Goal: Communication & Community: Answer question/provide support

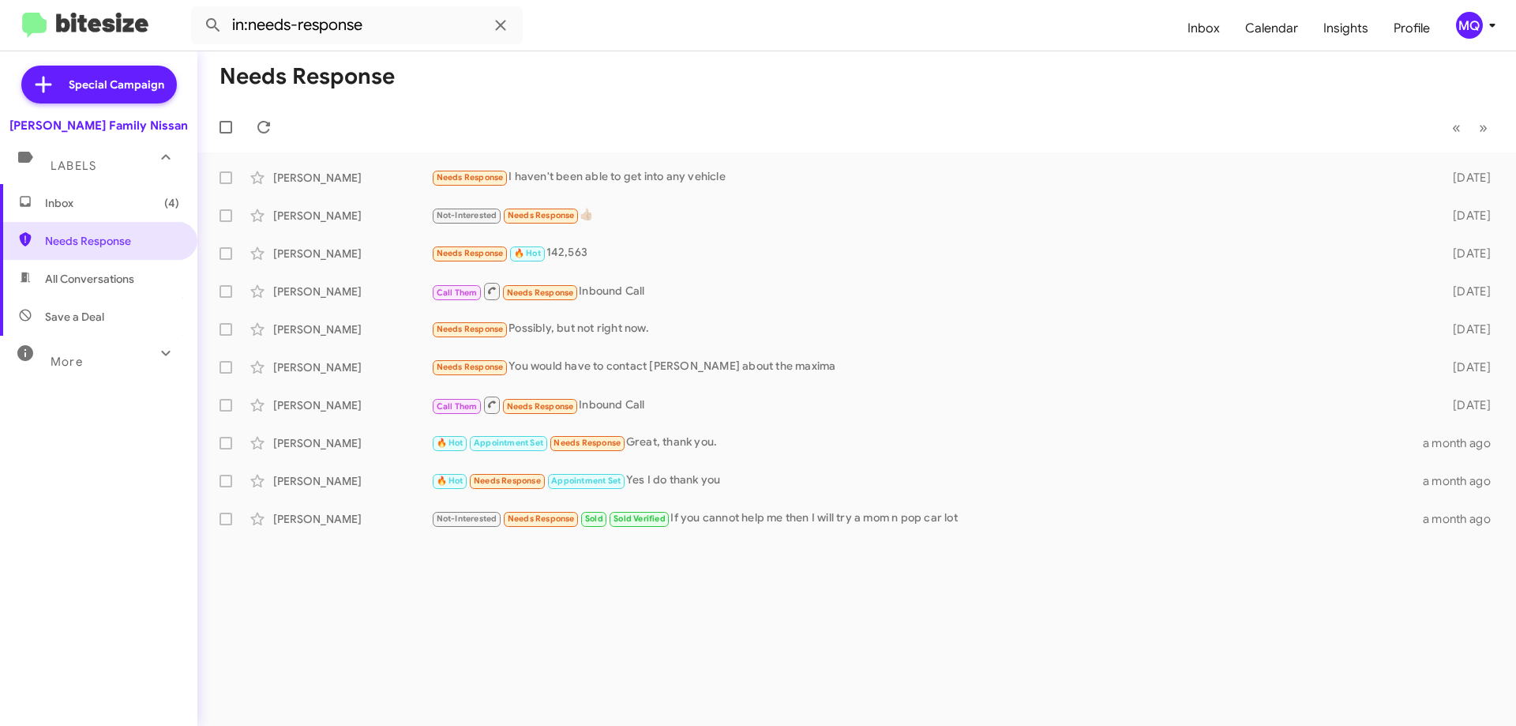
click at [73, 202] on span "Inbox (4)" at bounding box center [112, 203] width 134 height 16
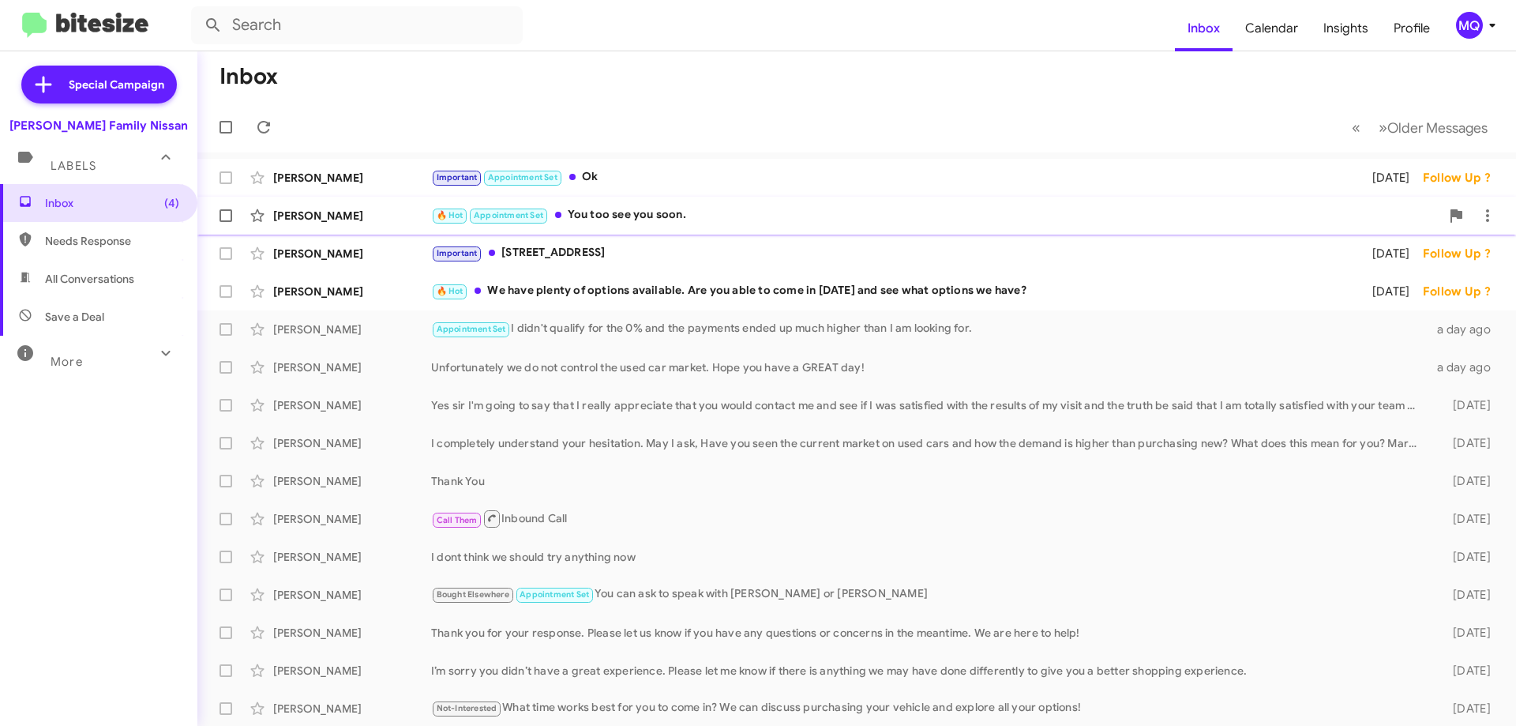
click at [680, 222] on div "🔥 Hot Appointment Set You too see you soon." at bounding box center [935, 215] width 1009 height 18
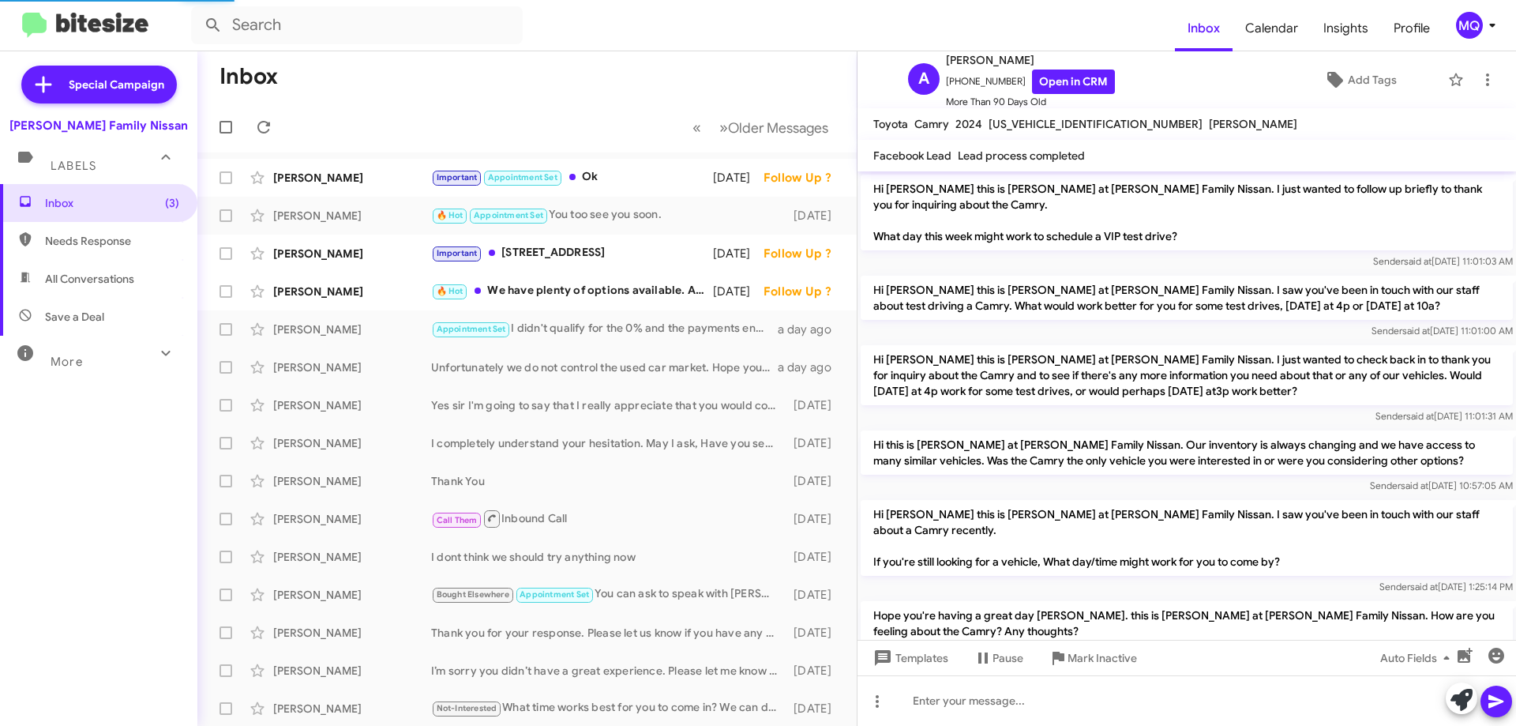
scroll to position [818, 0]
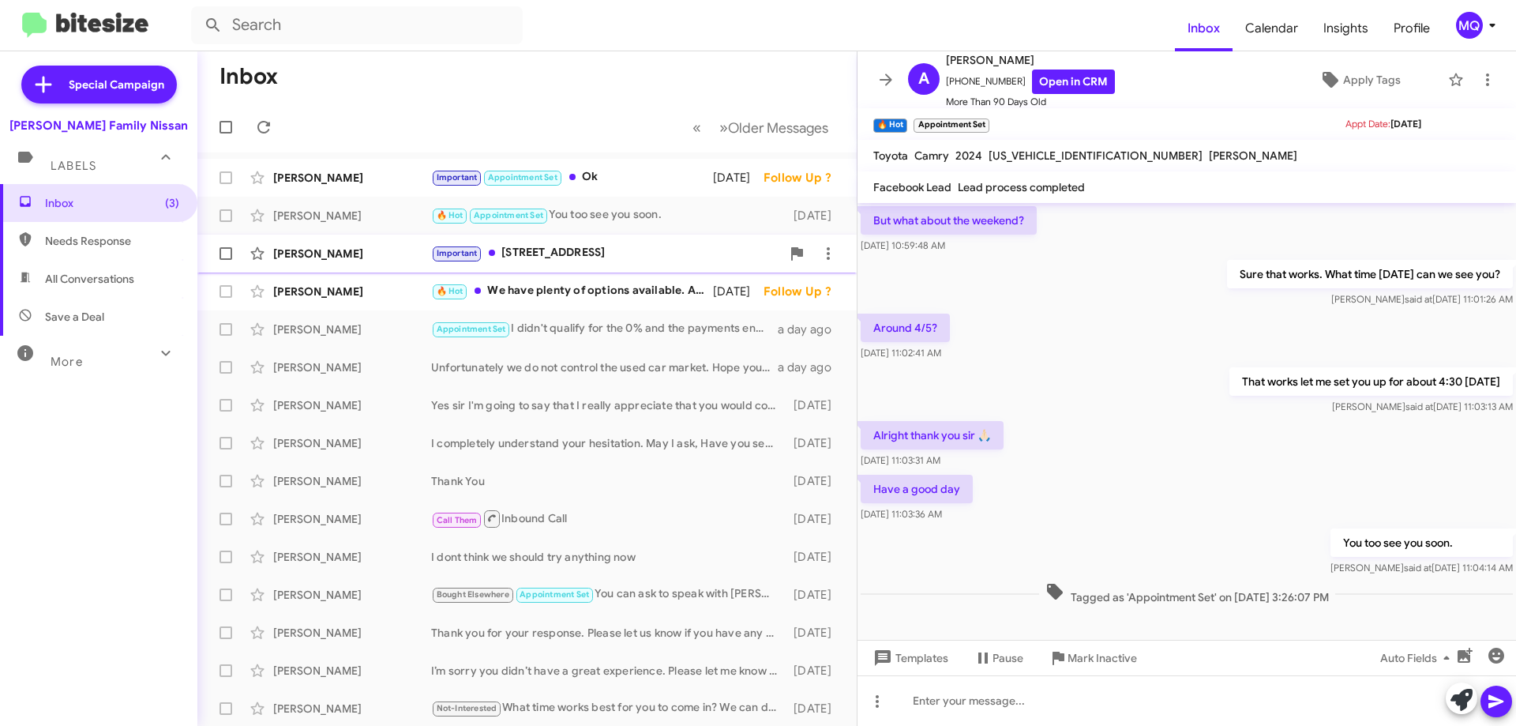
click at [590, 259] on div "Important [STREET_ADDRESS]" at bounding box center [606, 253] width 350 height 18
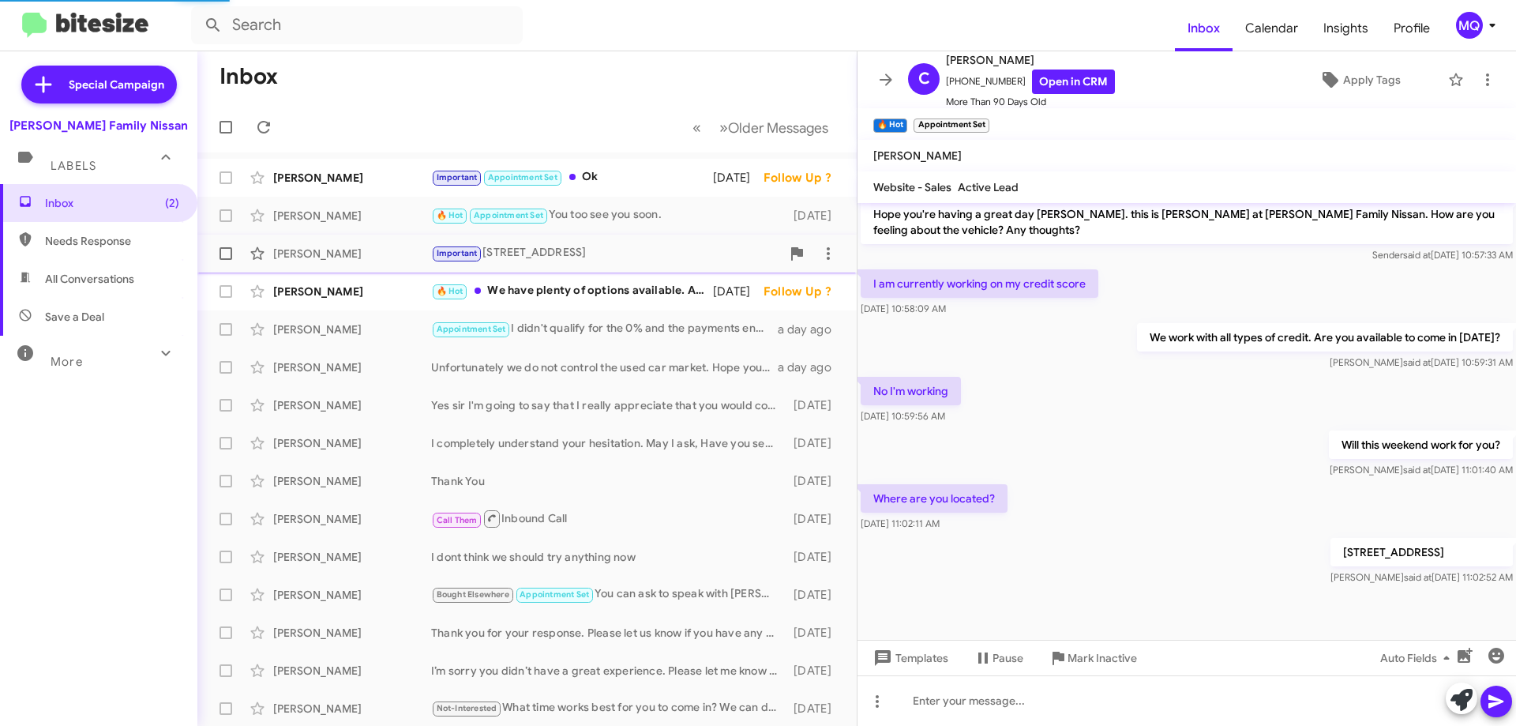
scroll to position [550, 0]
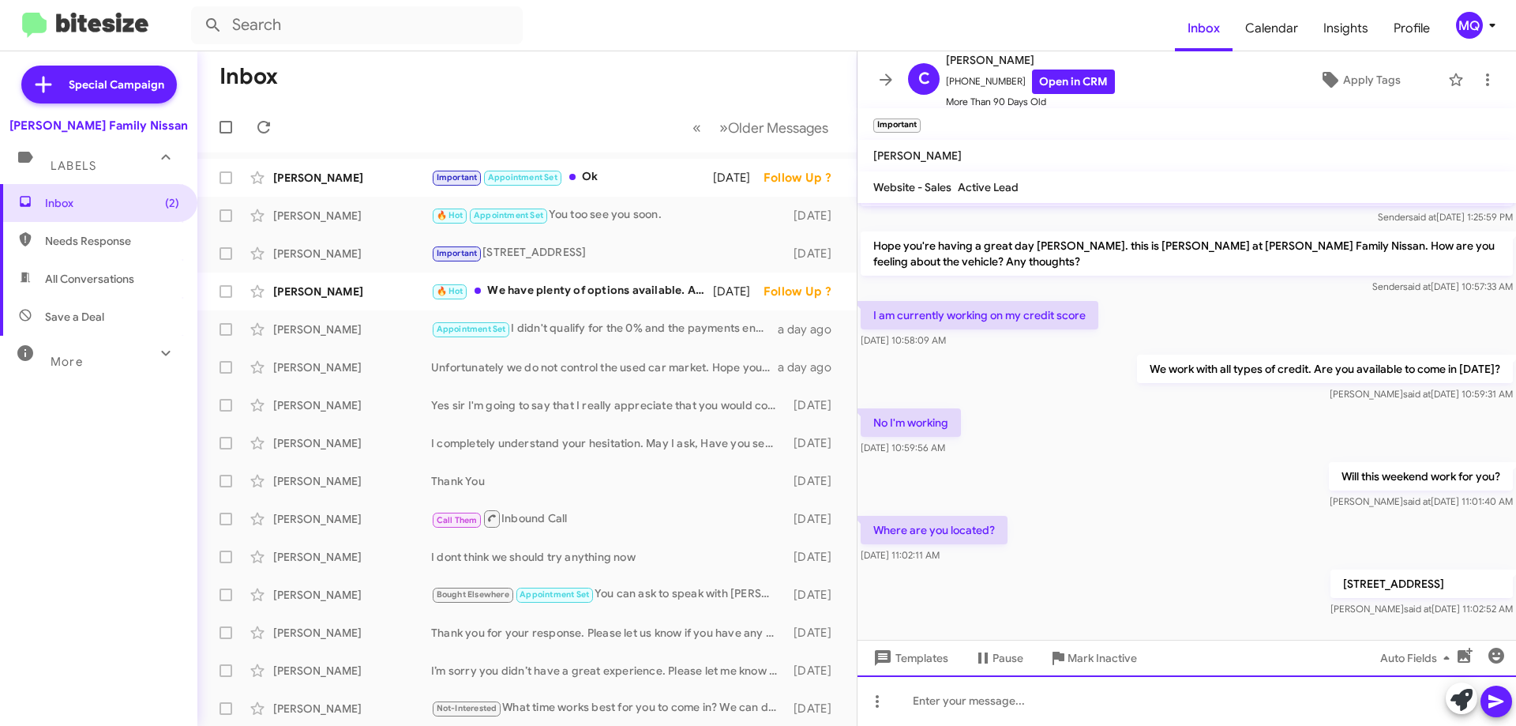
click at [1022, 689] on div at bounding box center [1187, 700] width 659 height 51
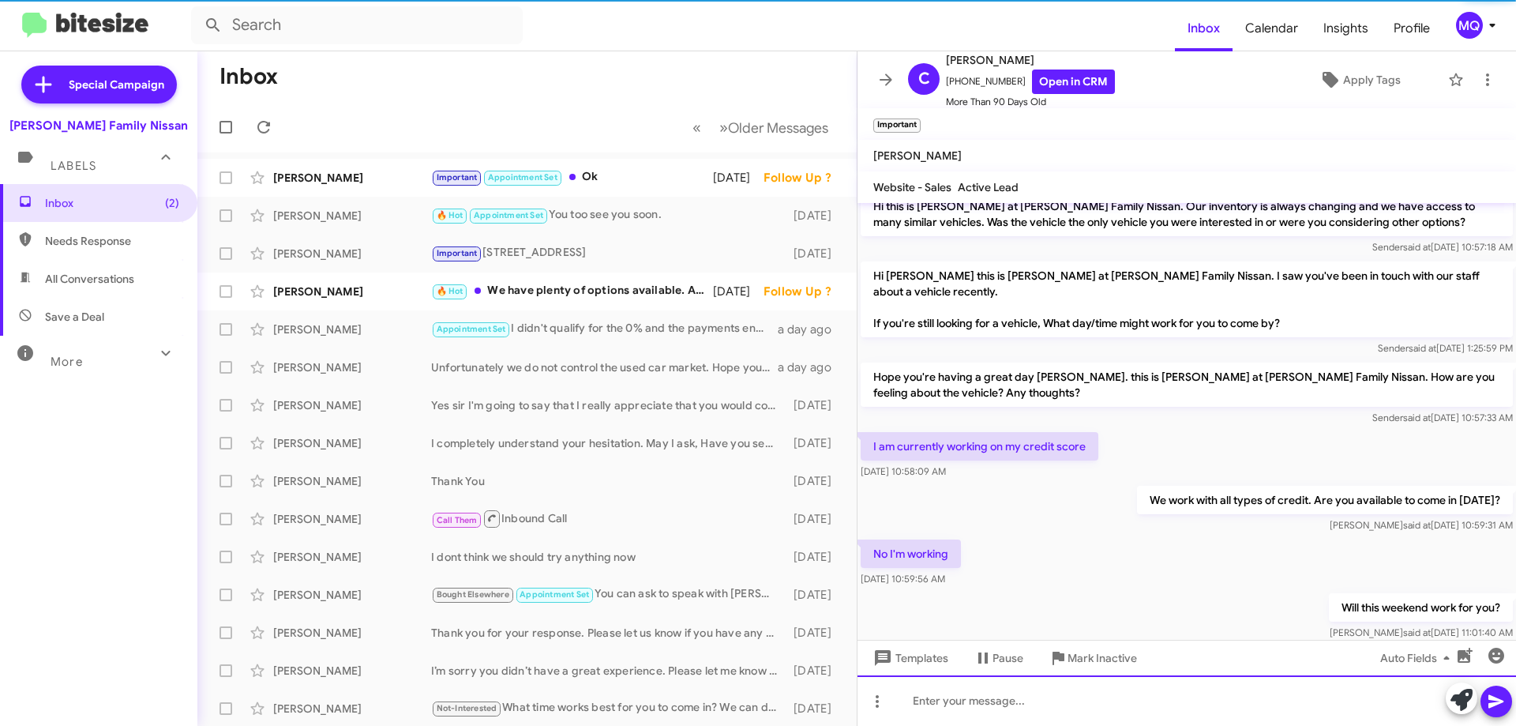
scroll to position [607, 0]
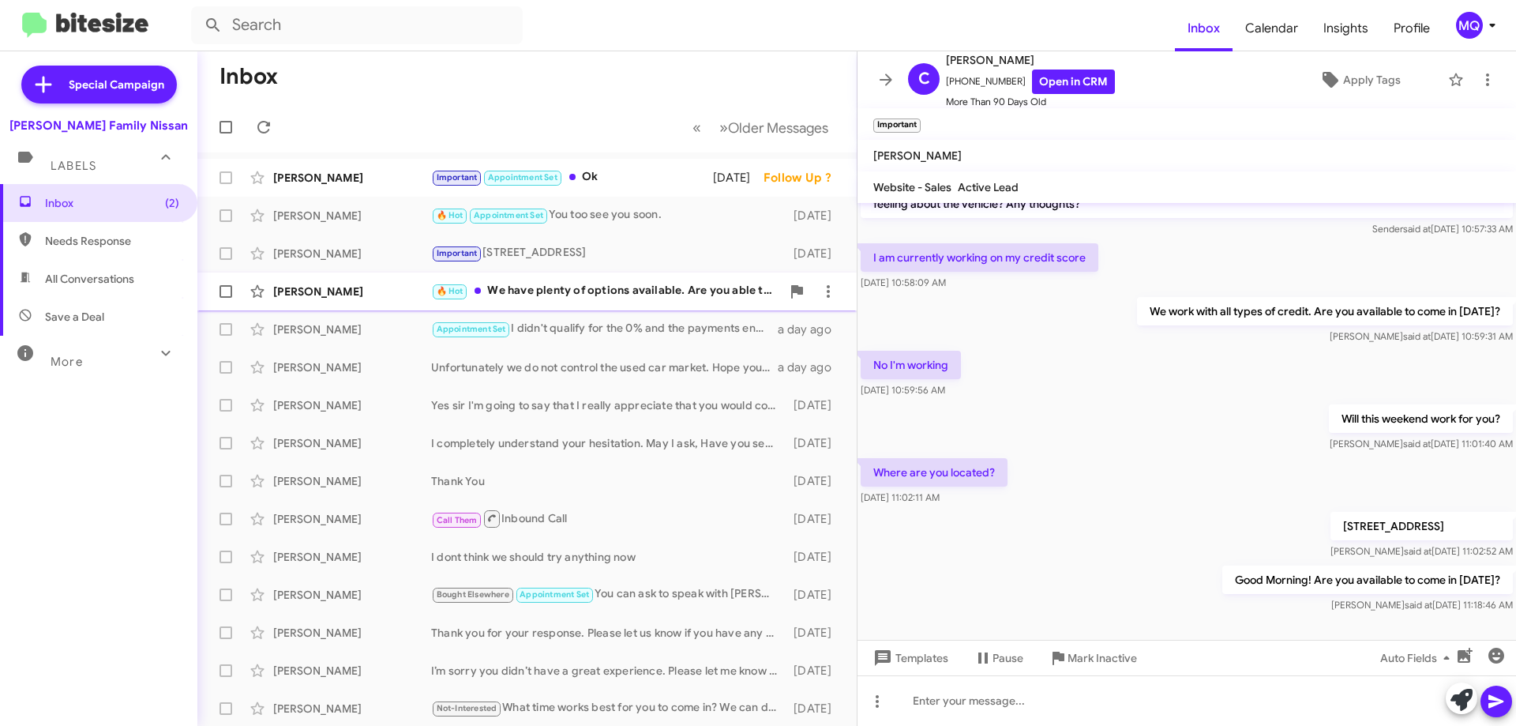
click at [593, 284] on div "🔥 Hot We have plenty of options available. Are you able to come in [DATE] and s…" at bounding box center [606, 291] width 350 height 18
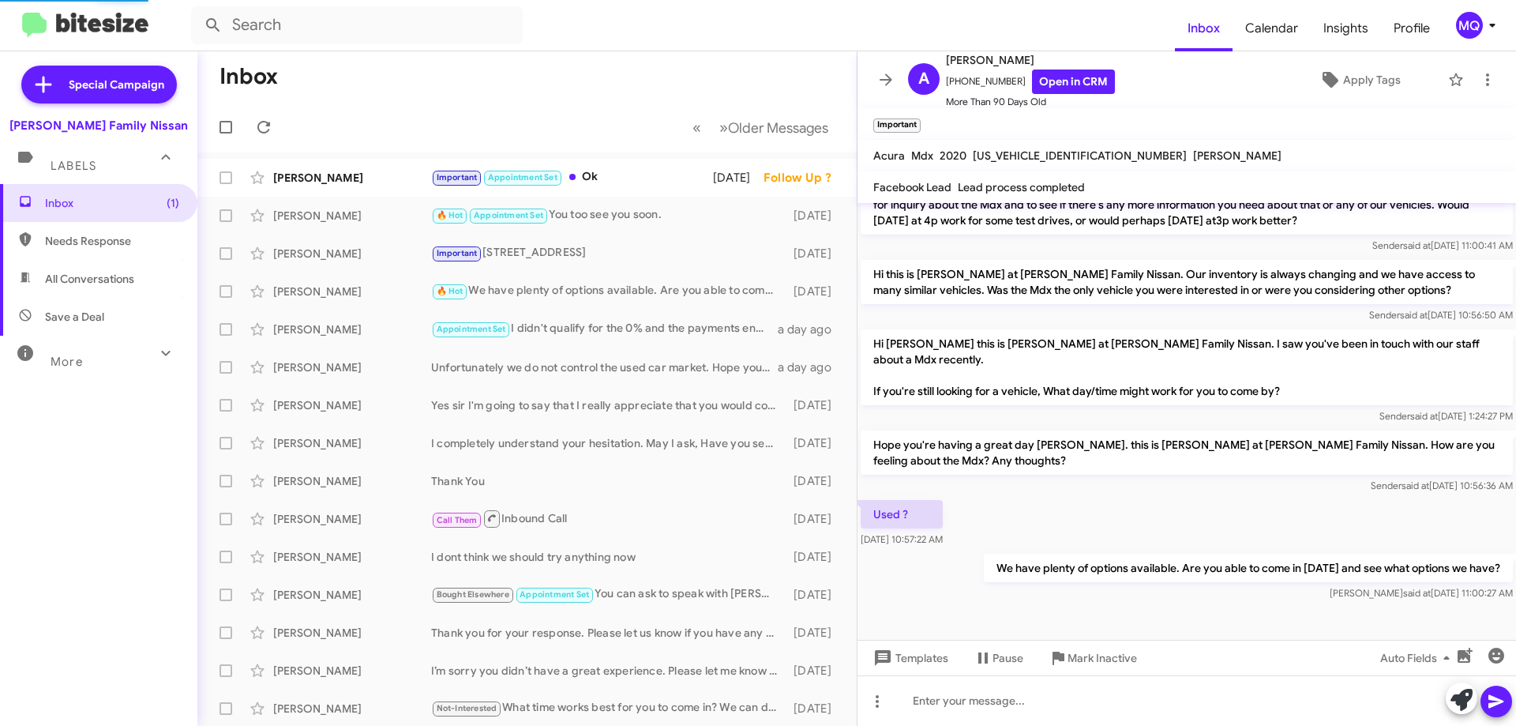
scroll to position [272, 0]
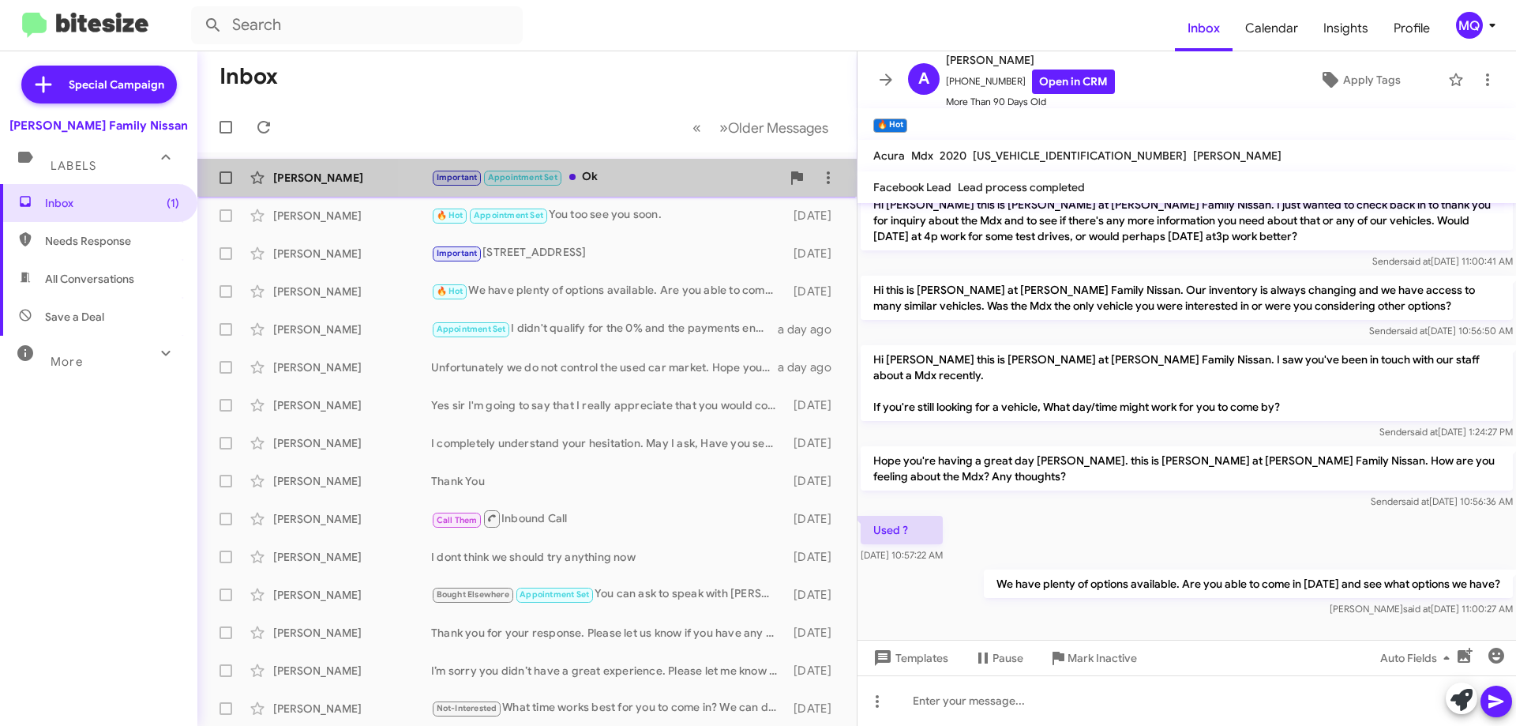
click at [641, 182] on div "Important Appointment Set Ok" at bounding box center [606, 177] width 350 height 18
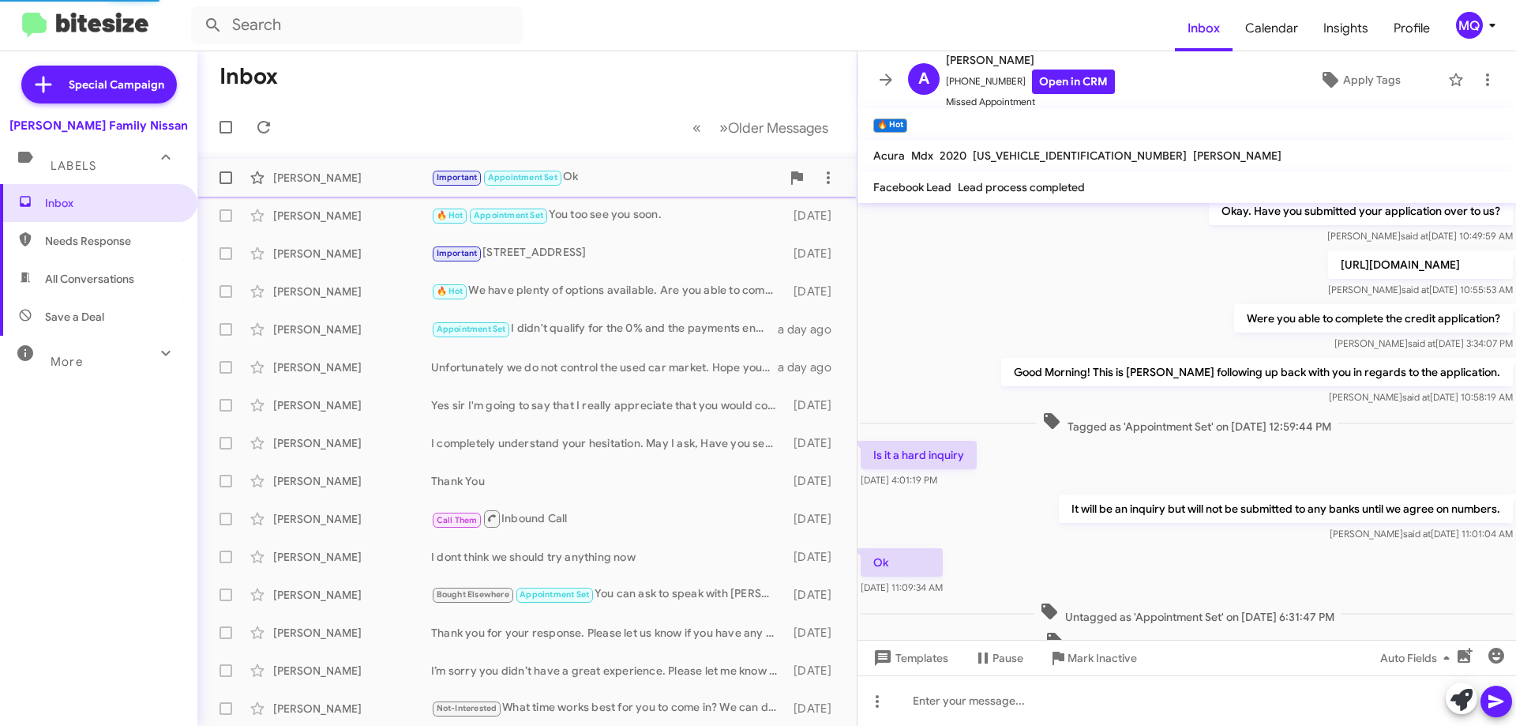
scroll to position [344, 0]
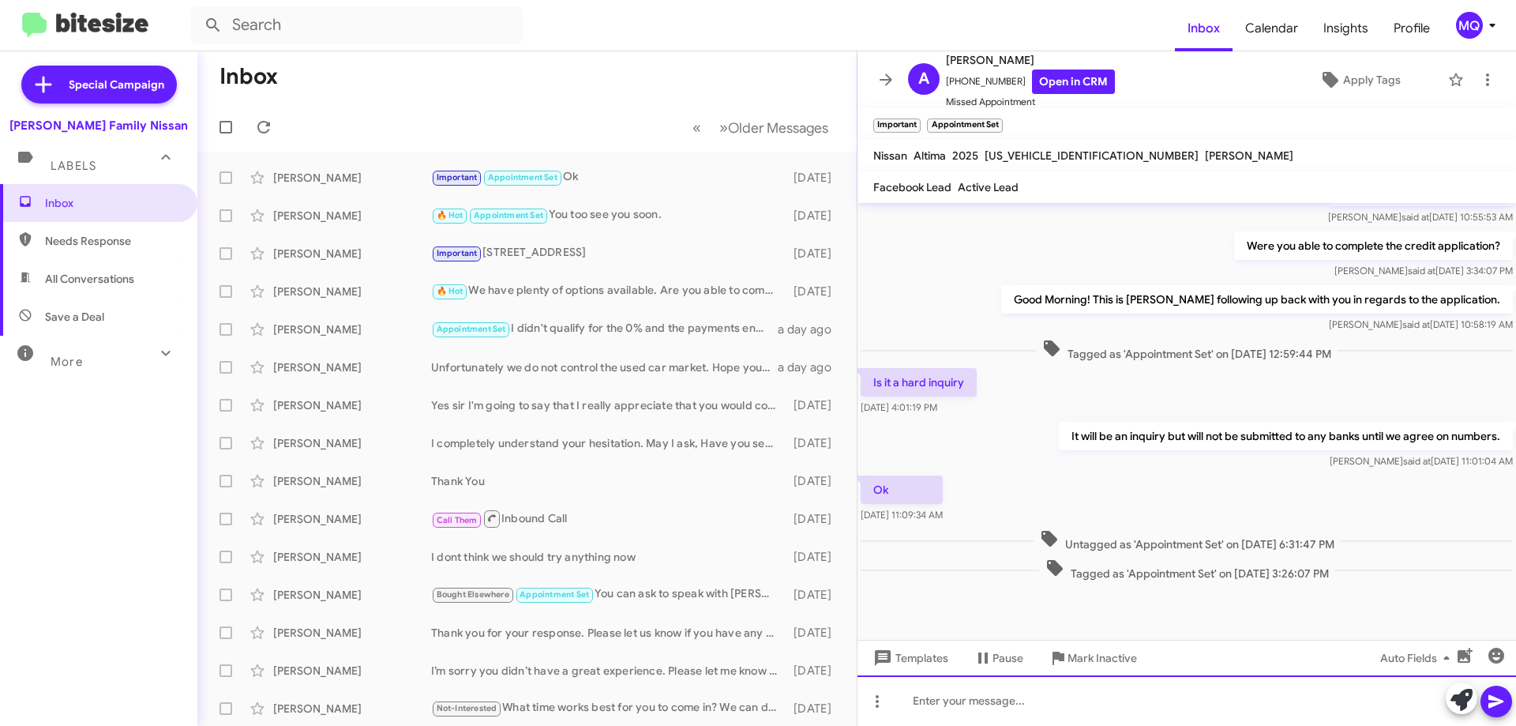
click at [1064, 698] on div at bounding box center [1187, 700] width 659 height 51
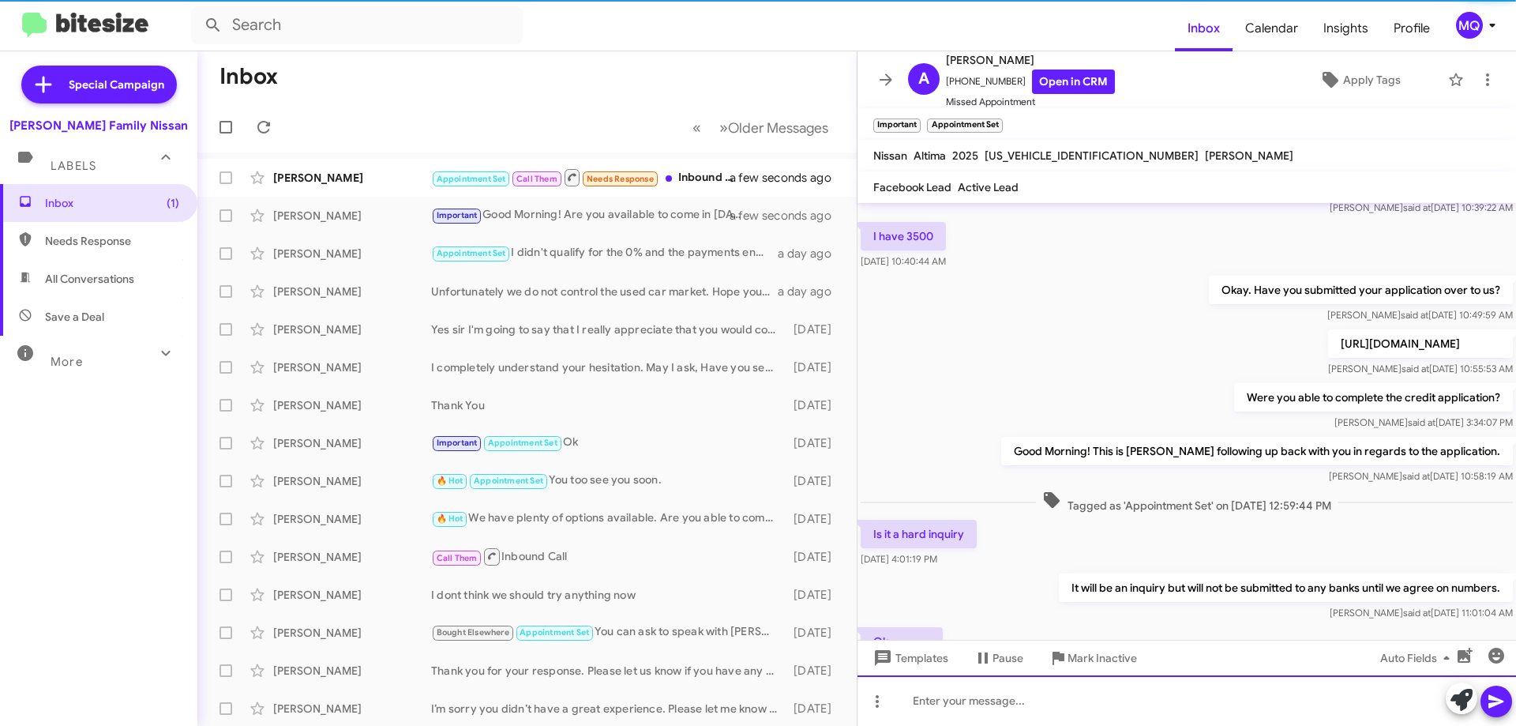
scroll to position [402, 0]
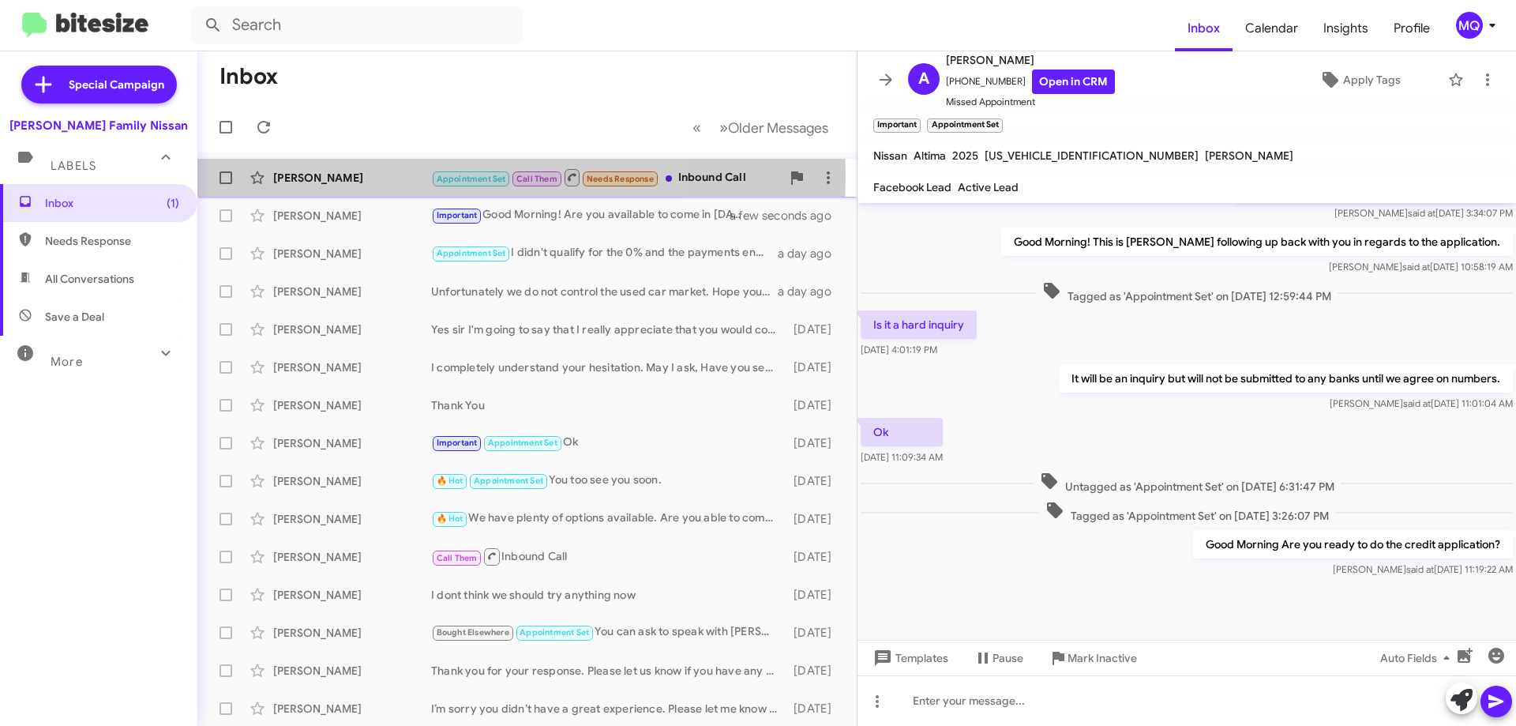
click at [364, 175] on div "[PERSON_NAME]" at bounding box center [352, 178] width 158 height 16
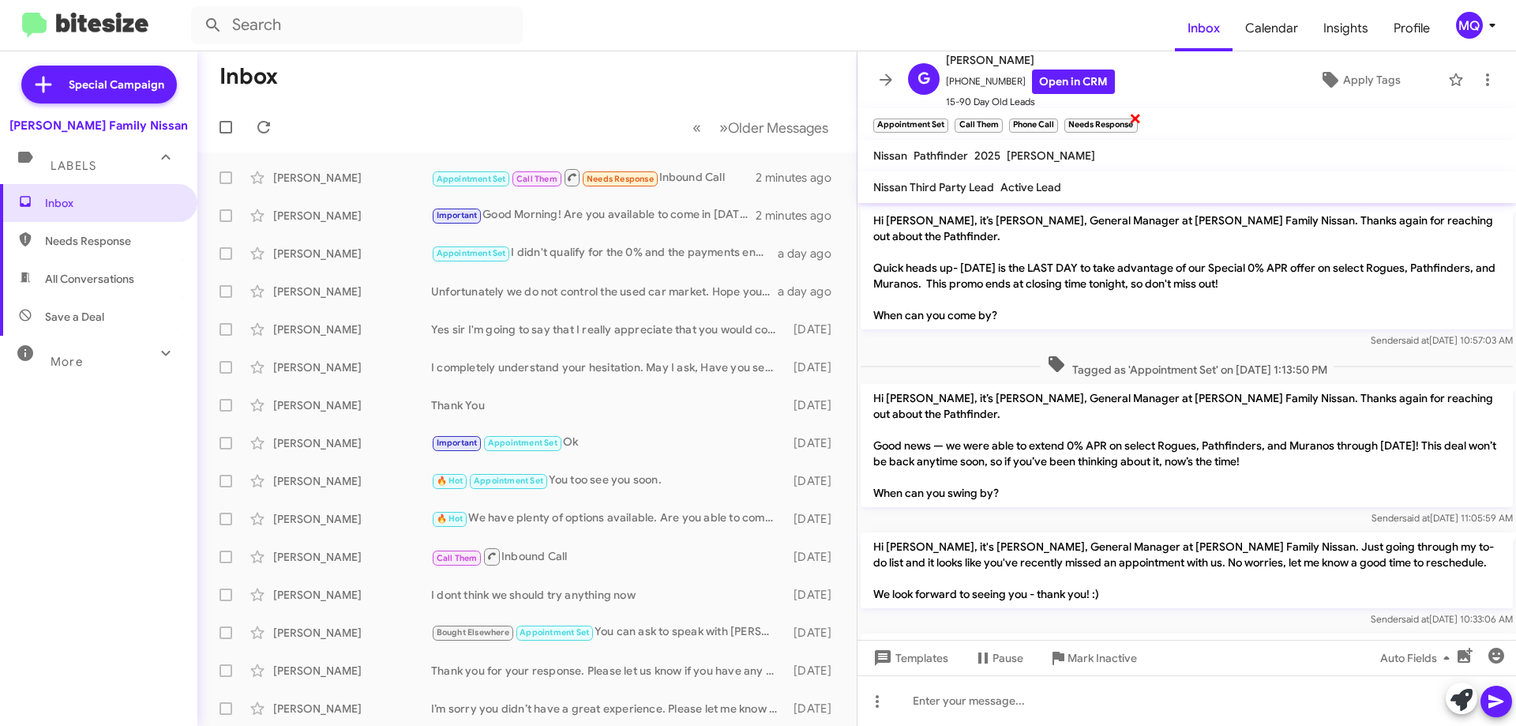
click at [1136, 118] on span "×" at bounding box center [1135, 117] width 13 height 19
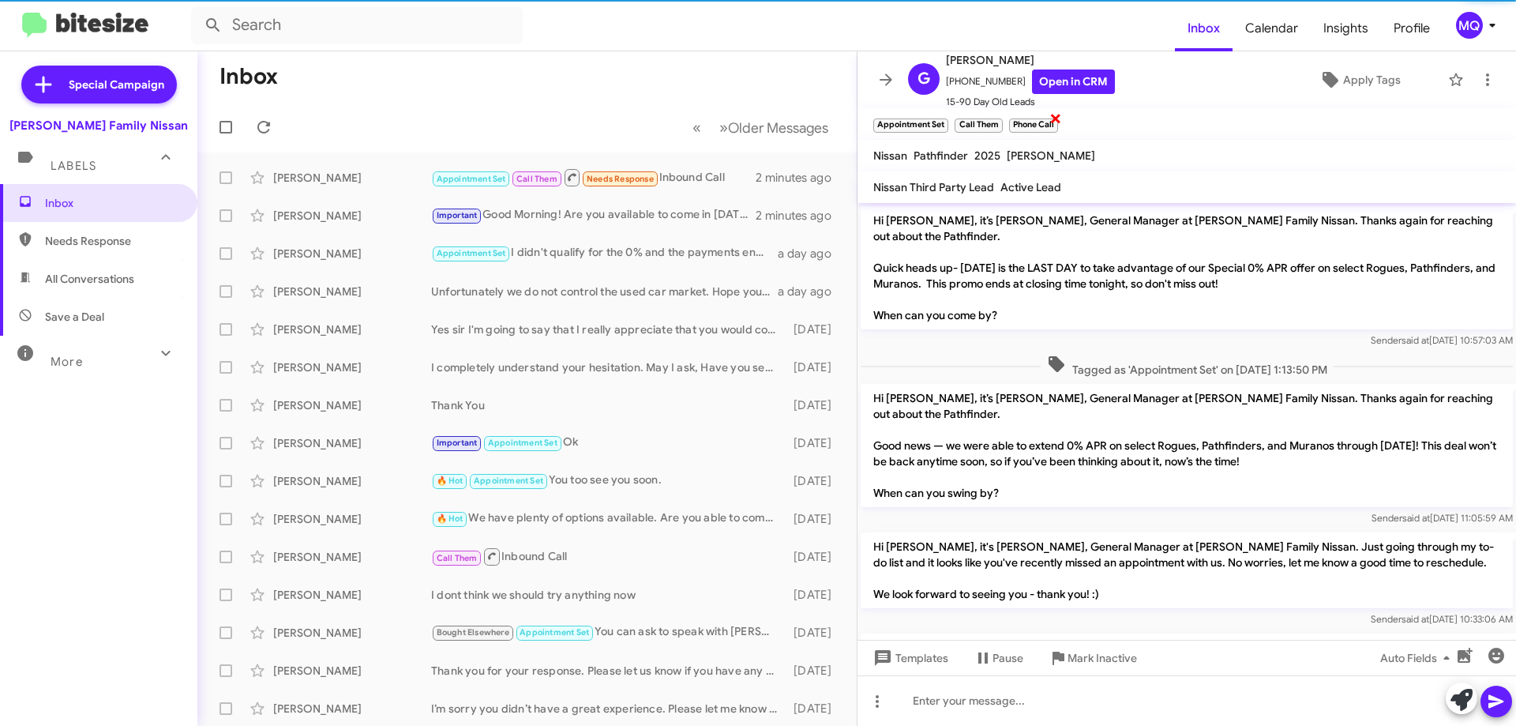
click at [1058, 117] on span "×" at bounding box center [1056, 117] width 13 height 19
click at [1000, 122] on span "×" at bounding box center [1000, 117] width 13 height 19
click at [945, 118] on span "×" at bounding box center [946, 117] width 13 height 19
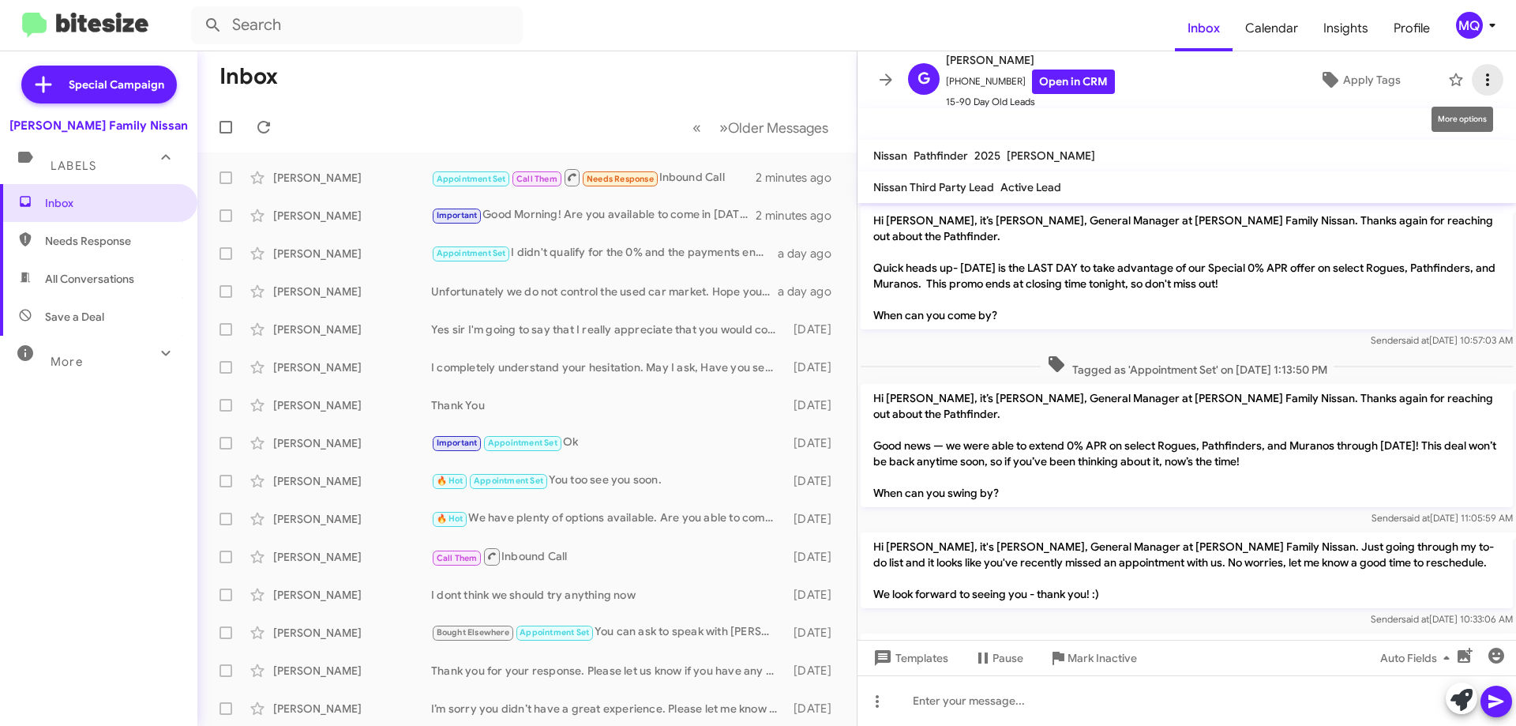
click at [1478, 79] on icon at bounding box center [1487, 79] width 19 height 19
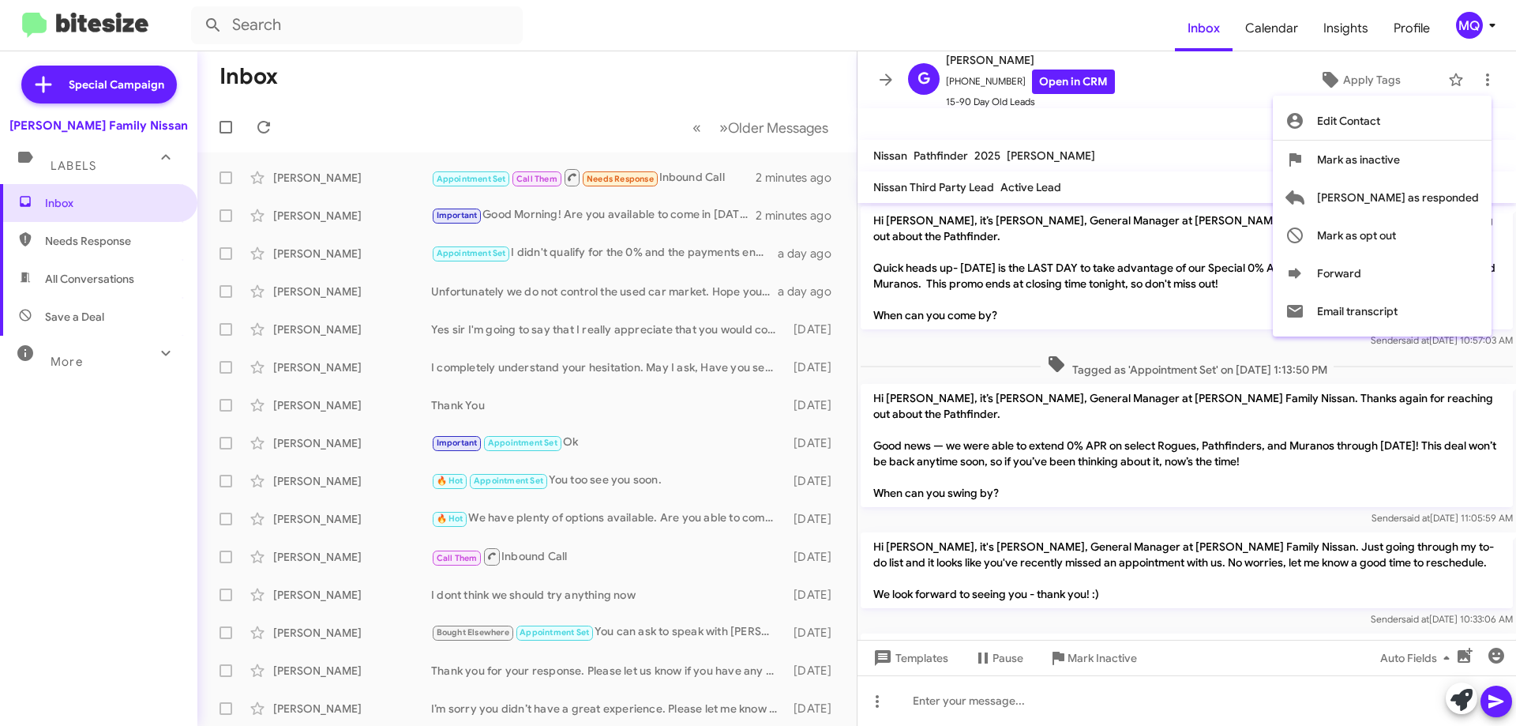
click at [1339, 69] on div at bounding box center [758, 363] width 1516 height 726
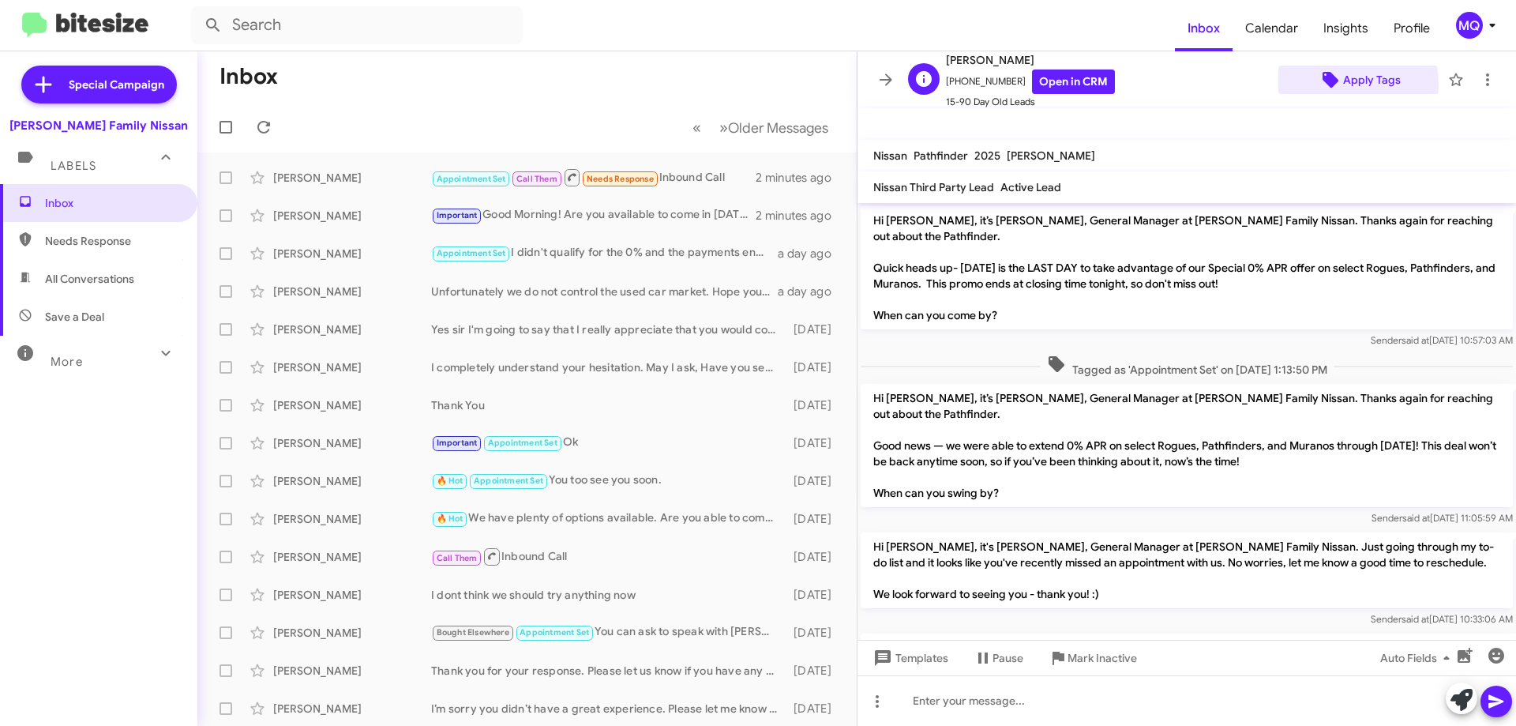
click at [1343, 84] on span "Apply Tags" at bounding box center [1372, 80] width 58 height 28
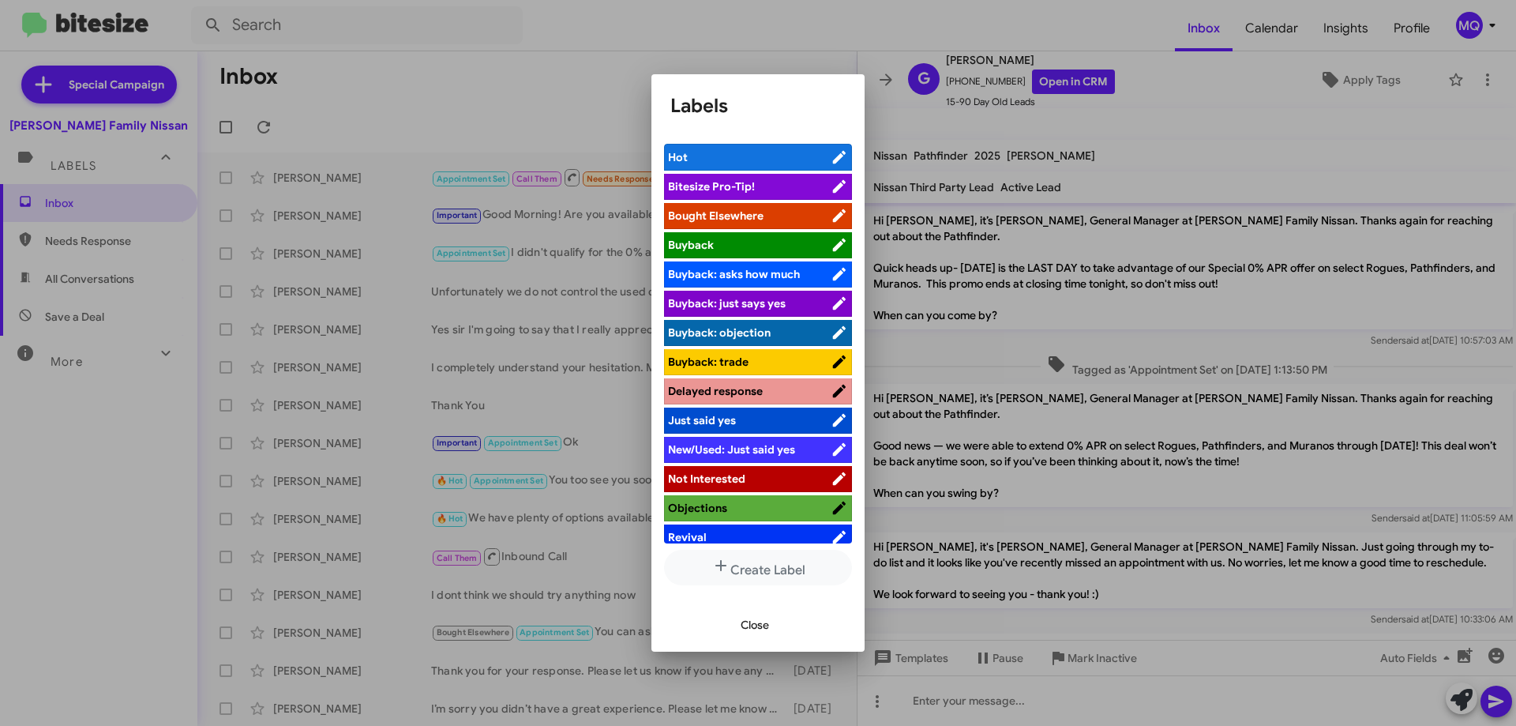
click at [704, 156] on span "Hot" at bounding box center [749, 157] width 163 height 16
click at [750, 618] on span "Close" at bounding box center [755, 624] width 28 height 28
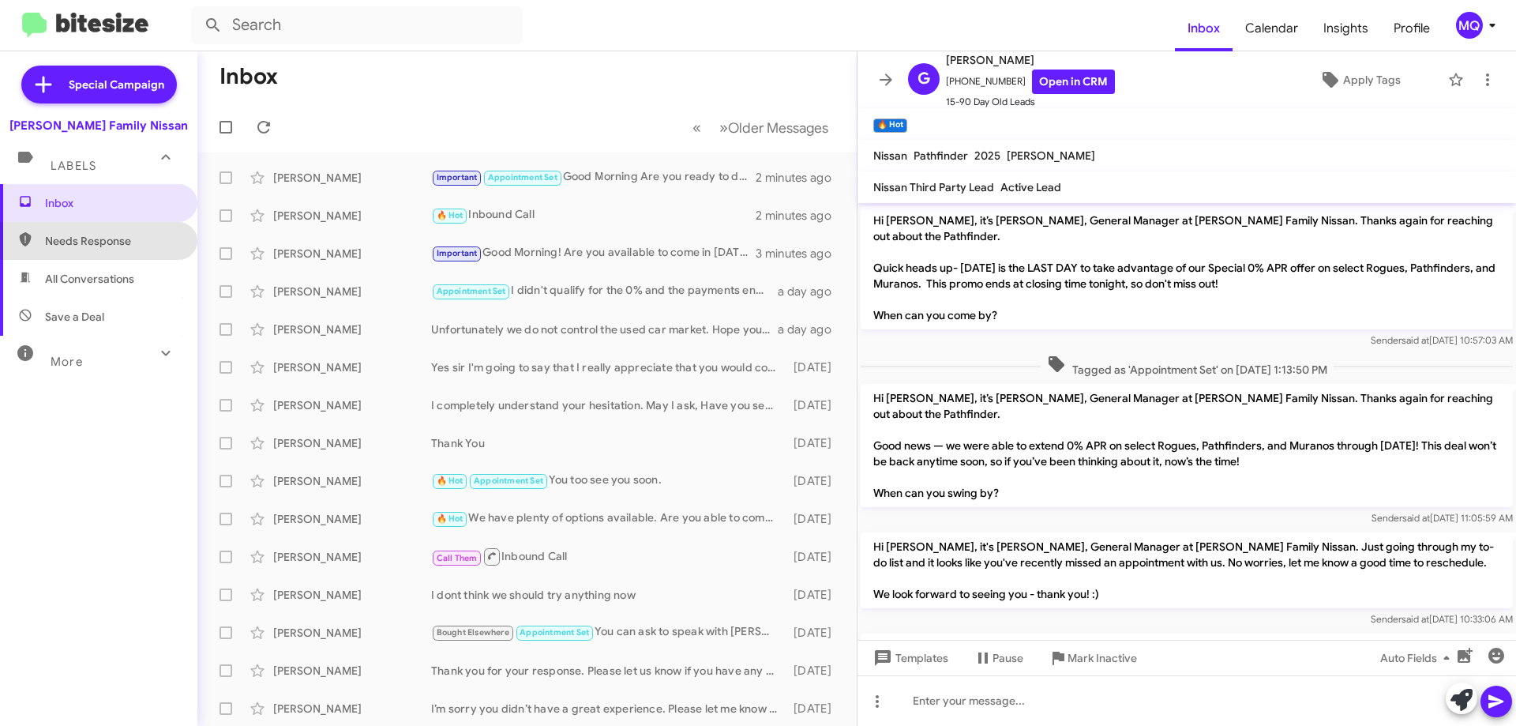
click at [100, 233] on span "Needs Response" at bounding box center [112, 241] width 134 height 16
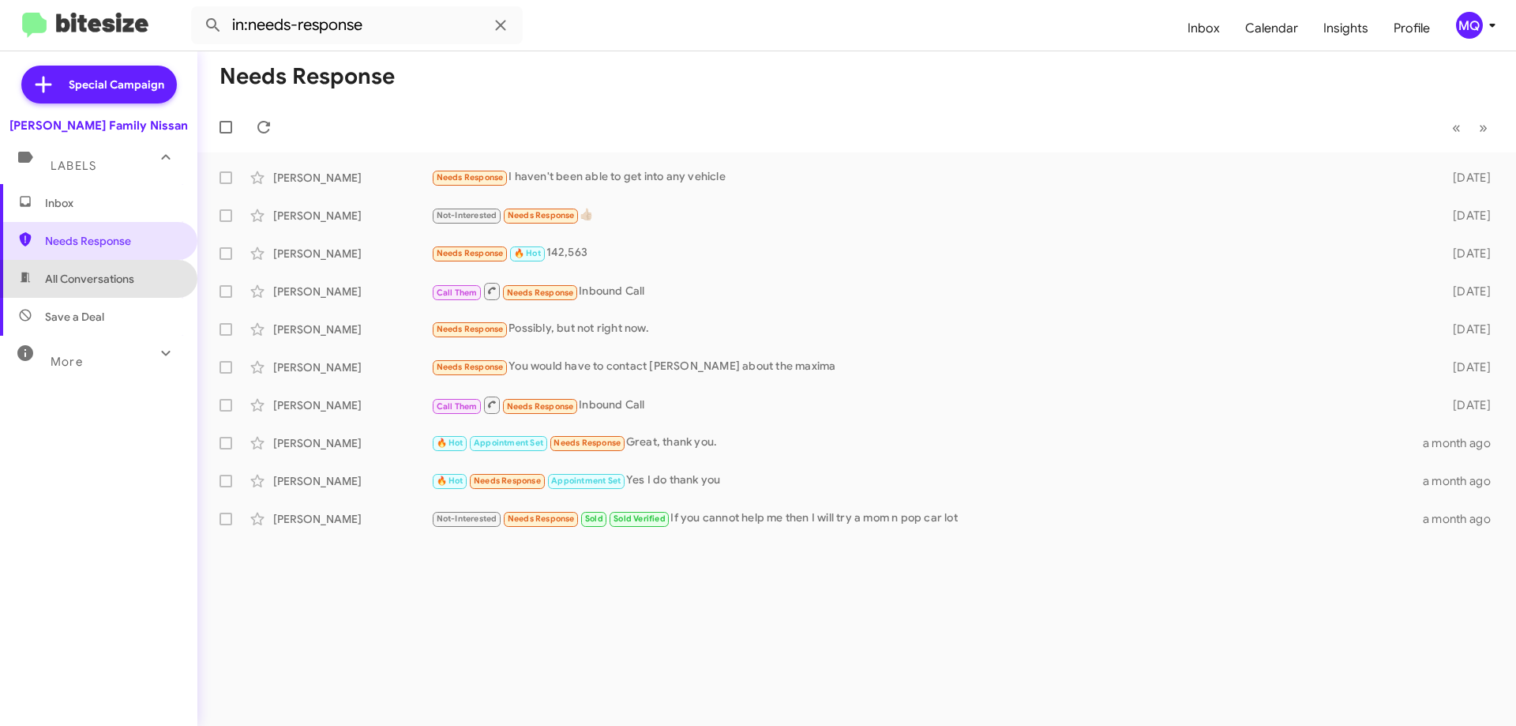
click at [101, 281] on span "All Conversations" at bounding box center [89, 279] width 89 height 16
type input "in:all-conversations"
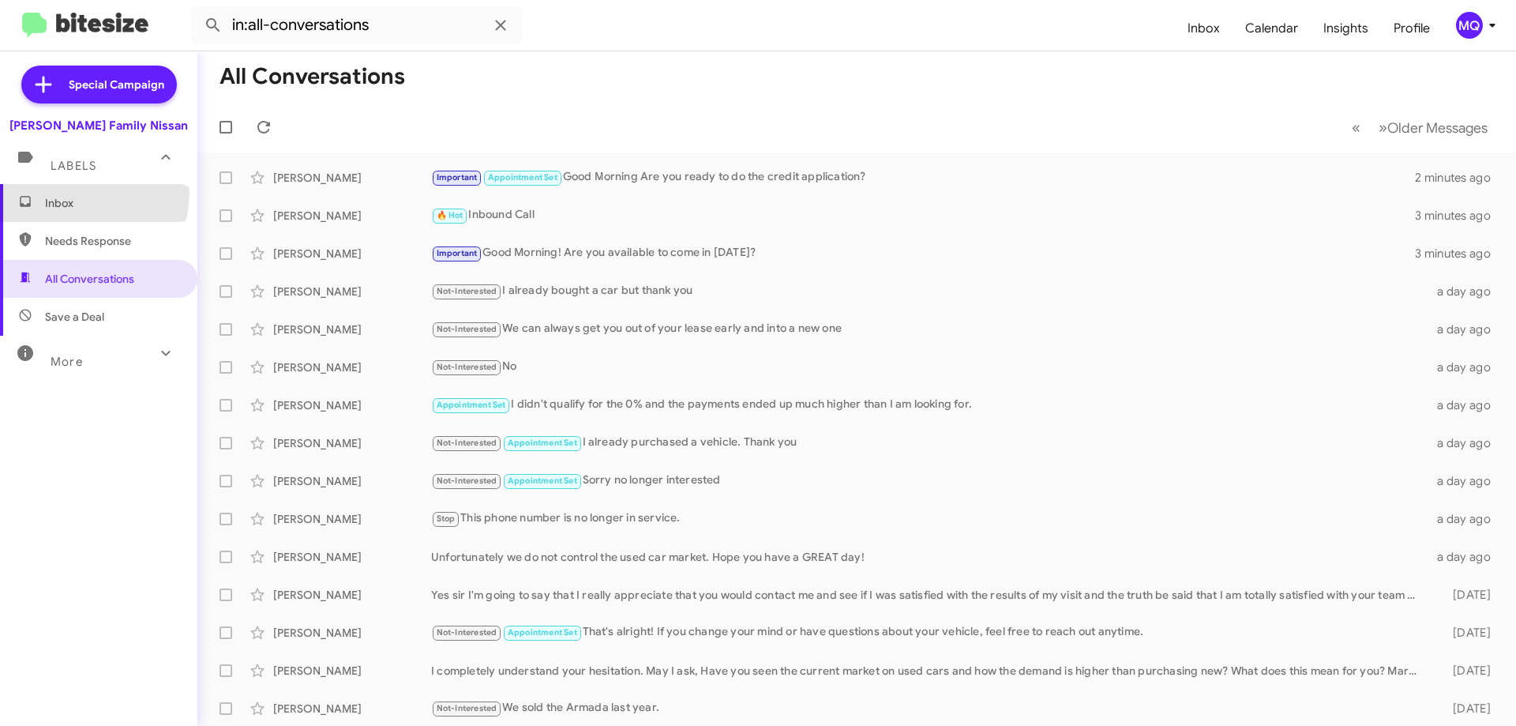
click at [66, 191] on span "Inbox" at bounding box center [98, 203] width 197 height 38
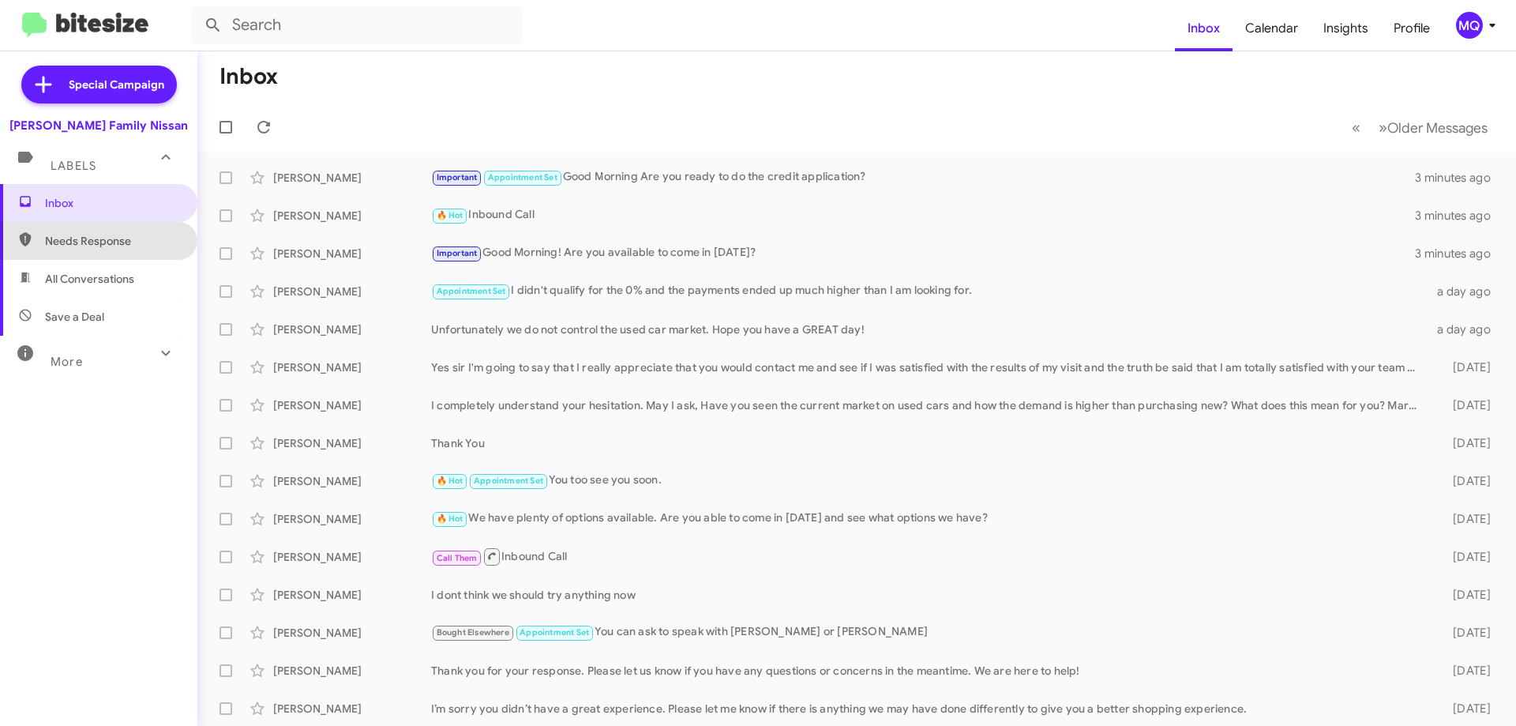
click at [133, 246] on span "Needs Response" at bounding box center [112, 241] width 134 height 16
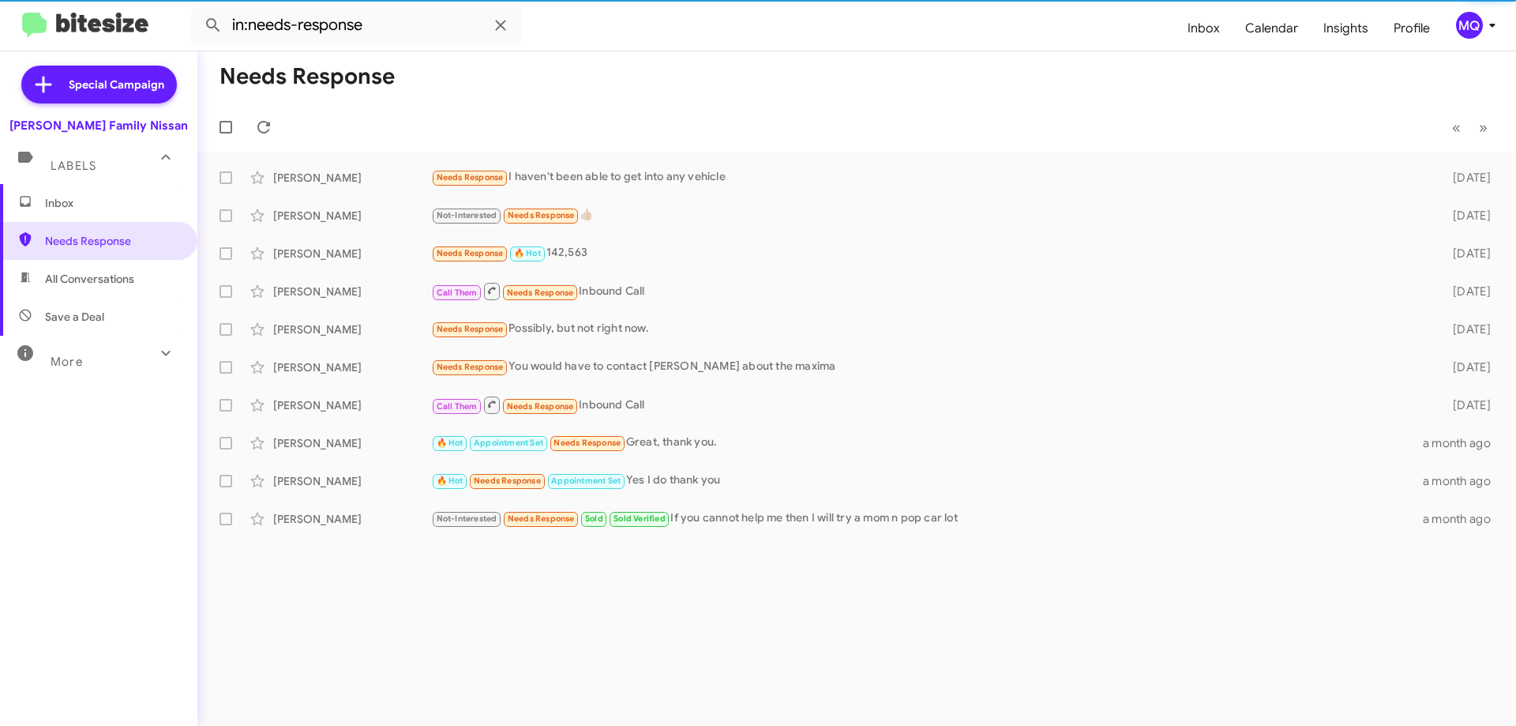
click at [107, 280] on span "All Conversations" at bounding box center [89, 279] width 89 height 16
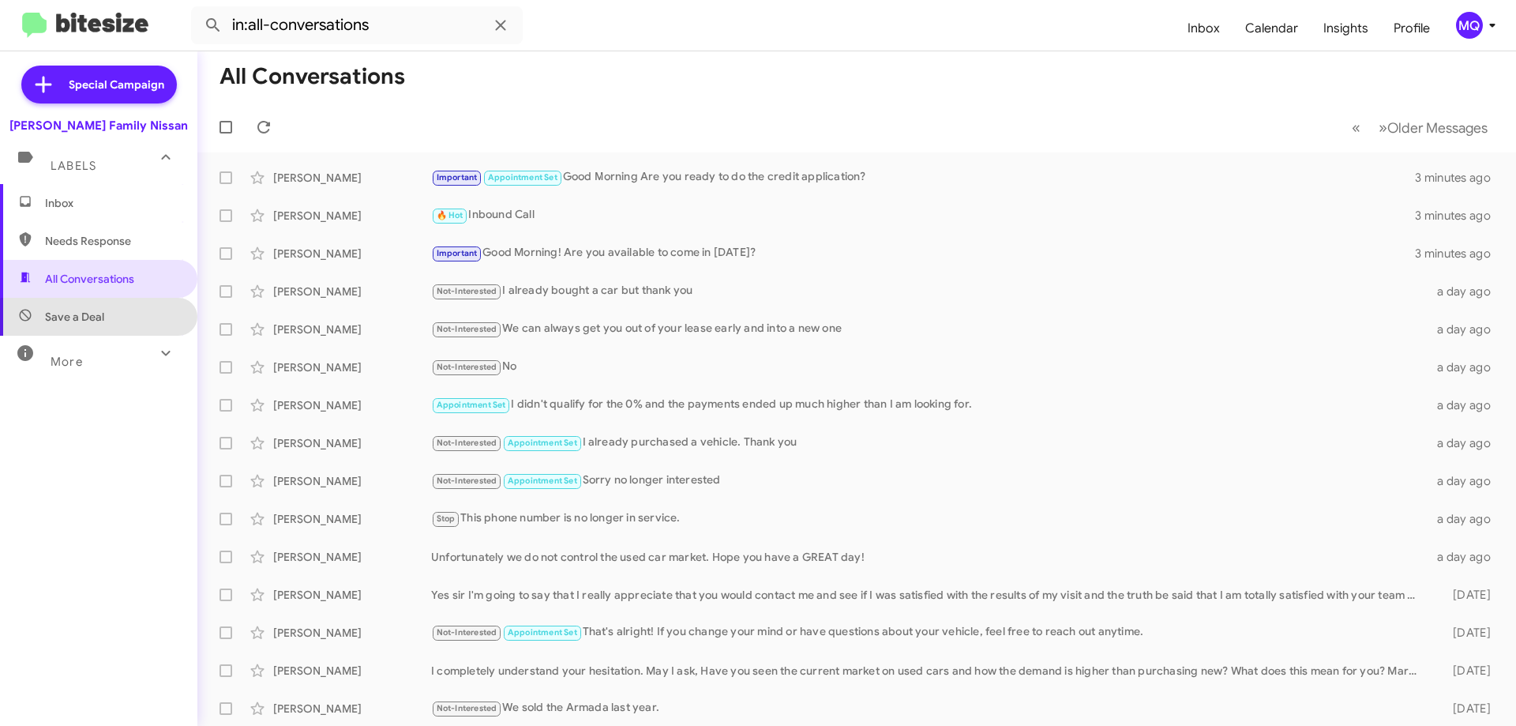
click at [108, 329] on span "Save a Deal" at bounding box center [98, 317] width 197 height 38
type input "in:not-interested"
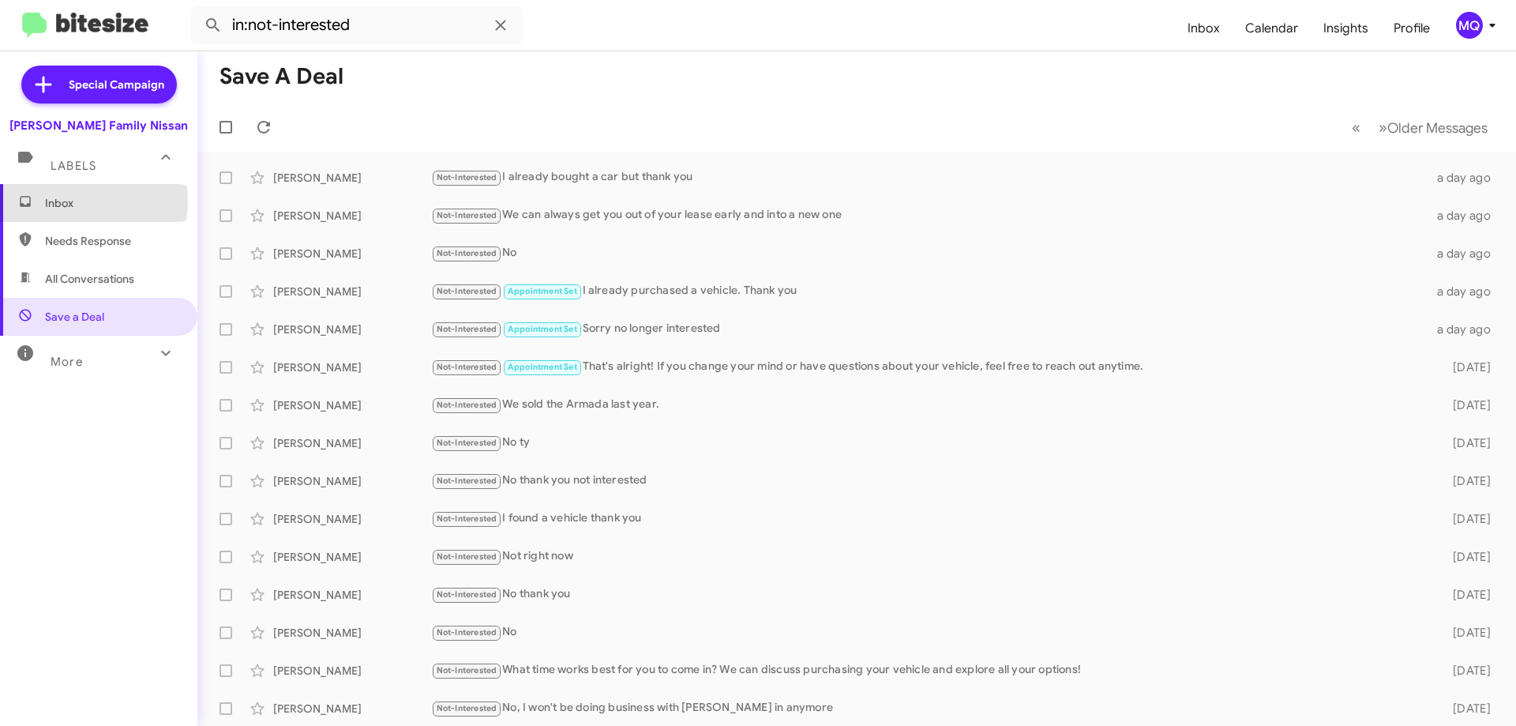
click at [75, 201] on span "Inbox" at bounding box center [112, 203] width 134 height 16
